Goal: Task Accomplishment & Management: Use online tool/utility

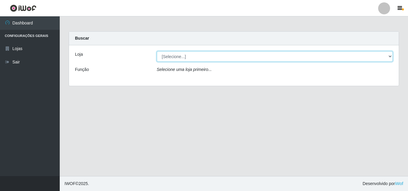
drag, startPoint x: 157, startPoint y: 54, endPoint x: 181, endPoint y: 56, distance: 23.4
click at [181, 56] on select "[Selecione...] Bemais Supermercados - [GEOGRAPHIC_DATA]" at bounding box center [275, 56] width 236 height 10
select select "249"
click at [157, 51] on select "[Selecione...] Bemais Supermercados - [GEOGRAPHIC_DATA]" at bounding box center [275, 56] width 236 height 10
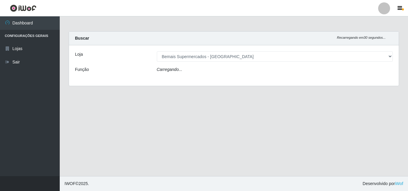
click at [181, 70] on icon "Carregando..." at bounding box center [170, 69] width 26 height 5
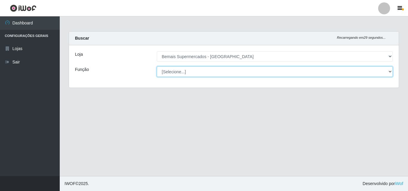
click at [197, 72] on select "[Selecione...] ASG ASG + ASG ++ Auxiliar de Depósito Auxiliar de Depósito + Aux…" at bounding box center [275, 72] width 236 height 10
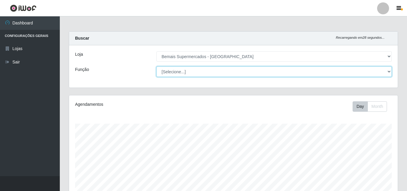
scroll to position [124, 328]
click at [156, 67] on select "[Selecione...] ASG ASG + ASG ++ Auxiliar de Depósito Auxiliar de Depósito + Aux…" at bounding box center [273, 72] width 235 height 10
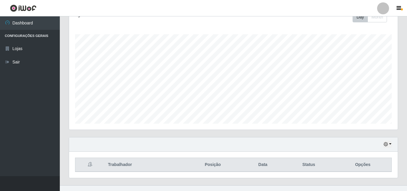
scroll to position [99, 0]
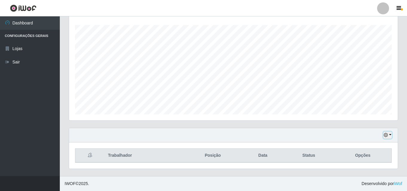
click at [389, 136] on button "button" at bounding box center [387, 135] width 8 height 7
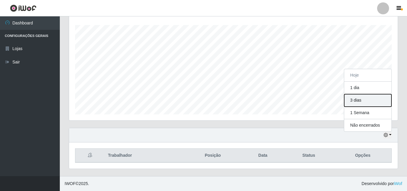
click at [362, 101] on button "3 dias" at bounding box center [367, 100] width 47 height 13
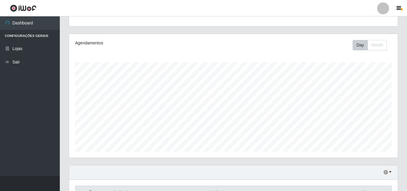
scroll to position [0, 0]
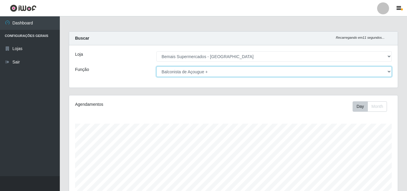
click at [221, 73] on select "[Selecione...] ASG ASG + ASG ++ Auxiliar de Depósito Auxiliar de Depósito + Aux…" at bounding box center [273, 72] width 235 height 10
click at [156, 67] on select "[Selecione...] ASG ASG + ASG ++ Auxiliar de Depósito Auxiliar de Depósito + Aux…" at bounding box center [273, 72] width 235 height 10
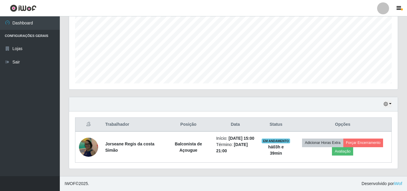
scroll to position [136, 0]
click at [390, 101] on button "button" at bounding box center [387, 104] width 8 height 7
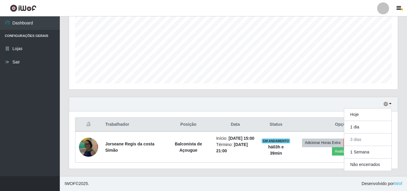
click at [278, 104] on div "Hoje 1 dia 3 dias 1 Semana Não encerrados" at bounding box center [233, 104] width 328 height 14
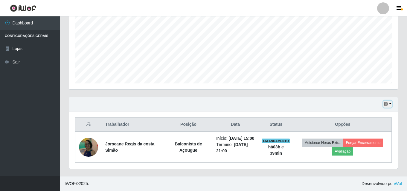
click at [390, 101] on button "button" at bounding box center [387, 104] width 8 height 7
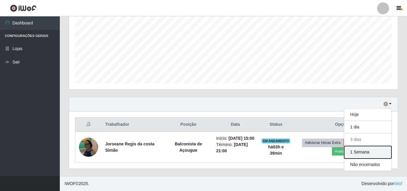
click at [360, 146] on button "1 Semana" at bounding box center [367, 152] width 47 height 13
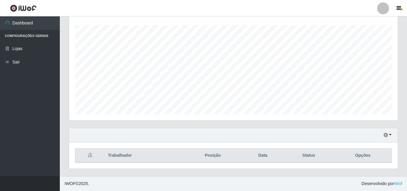
scroll to position [99, 0]
click at [386, 135] on icon "button" at bounding box center [385, 135] width 4 height 4
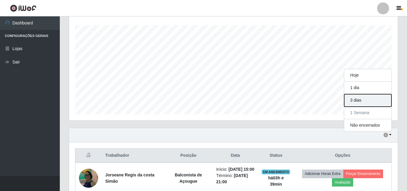
click at [359, 103] on button "3 dias" at bounding box center [367, 100] width 47 height 13
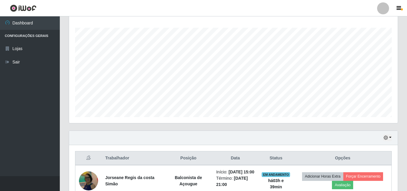
scroll to position [0, 0]
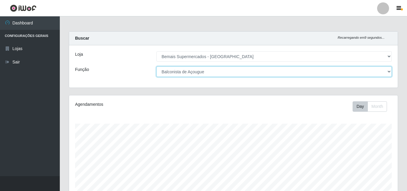
click at [219, 73] on select "[Selecione...] ASG ASG + ASG ++ Auxiliar de Depósito Auxiliar de Depósito + Aux…" at bounding box center [273, 72] width 235 height 10
select select "124"
click at [156, 67] on select "[Selecione...] ASG ASG + ASG ++ Auxiliar de Depósito Auxiliar de Depósito + Aux…" at bounding box center [273, 72] width 235 height 10
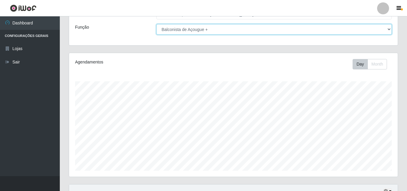
scroll to position [99, 0]
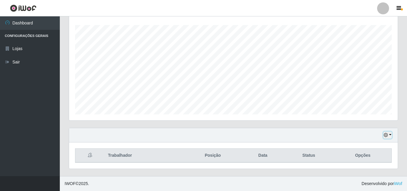
click at [388, 133] on button "button" at bounding box center [387, 135] width 8 height 7
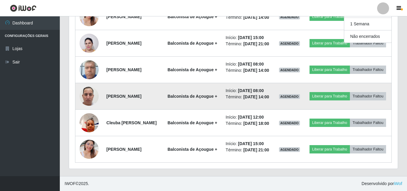
scroll to position [278, 0]
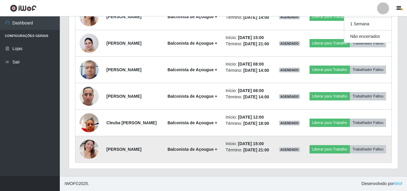
click at [95, 156] on img at bounding box center [88, 150] width 19 height 34
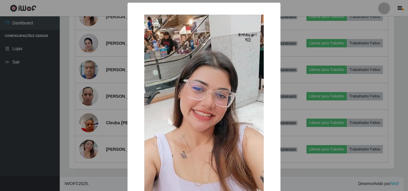
click at [290, 42] on div "× OK Cancel" at bounding box center [204, 95] width 408 height 191
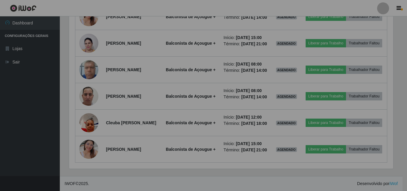
scroll to position [124, 328]
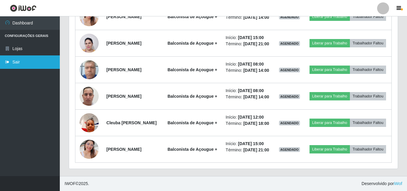
click at [18, 62] on link "Sair" at bounding box center [30, 62] width 60 height 13
